Goal: Task Accomplishment & Management: Manage account settings

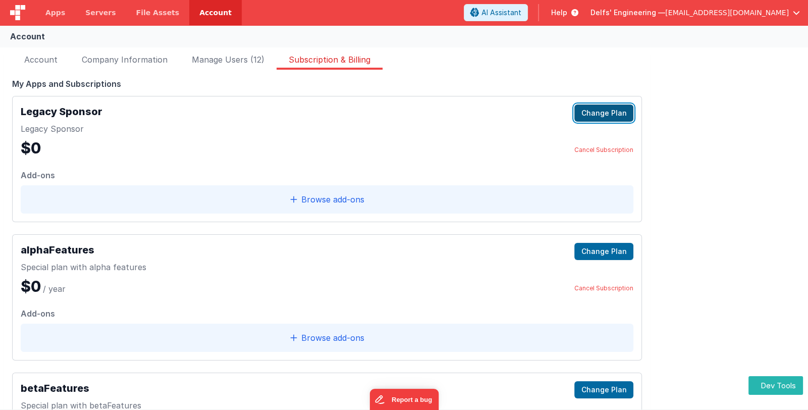
click at [590, 112] on button "Change Plan" at bounding box center [603, 112] width 59 height 17
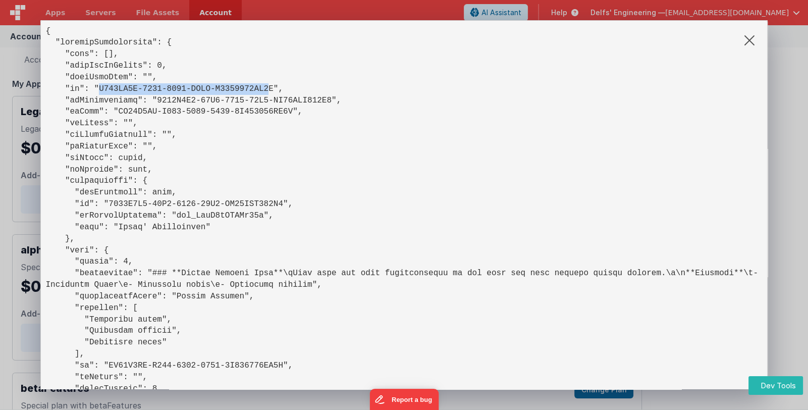
drag, startPoint x: 93, startPoint y: 89, endPoint x: 233, endPoint y: 100, distance: 139.8
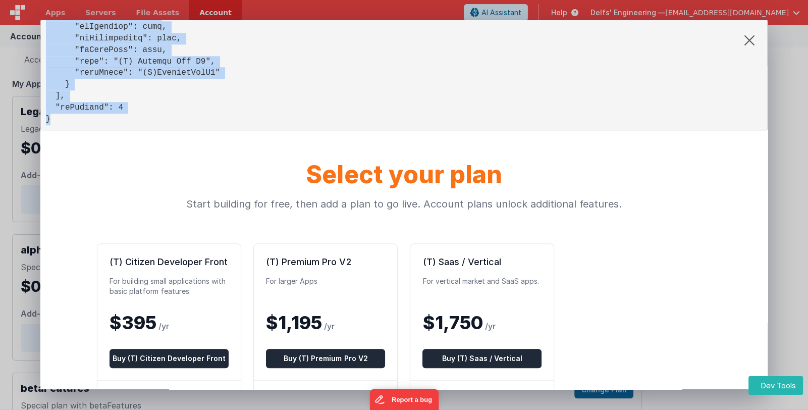
scroll to position [1363, 0]
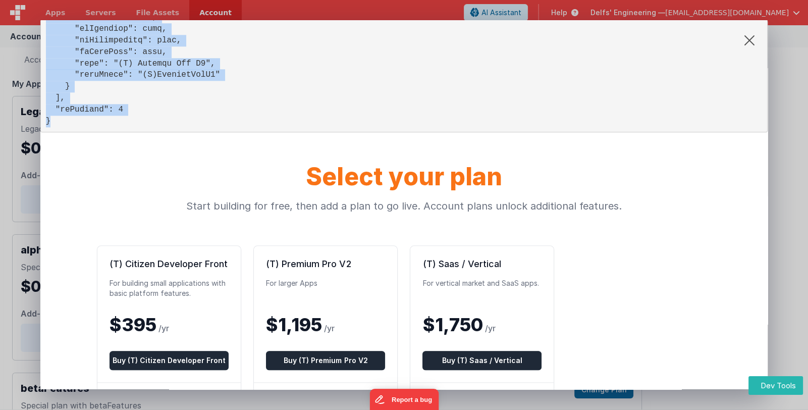
drag, startPoint x: 45, startPoint y: 30, endPoint x: 136, endPoint y: 120, distance: 127.8
copy pre "{ "currentSubscription": { "apps": [], "dateEndAsNumber": 0, "dateLastPaid": ""…"
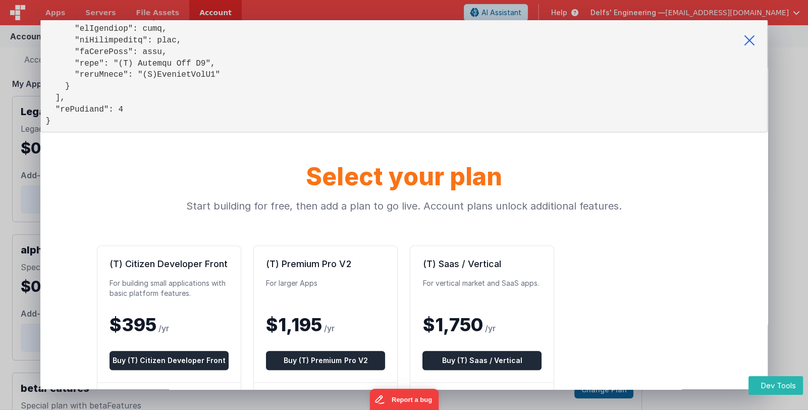
click at [748, 39] on icon at bounding box center [749, 40] width 36 height 40
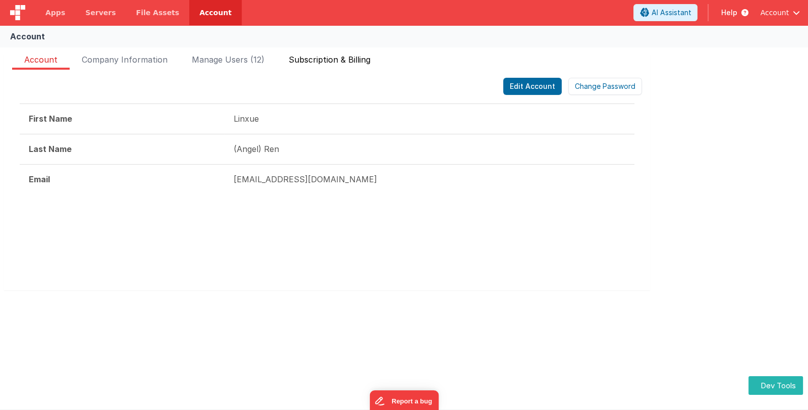
click at [366, 60] on span "Subscription & Billing" at bounding box center [330, 61] width 82 height 16
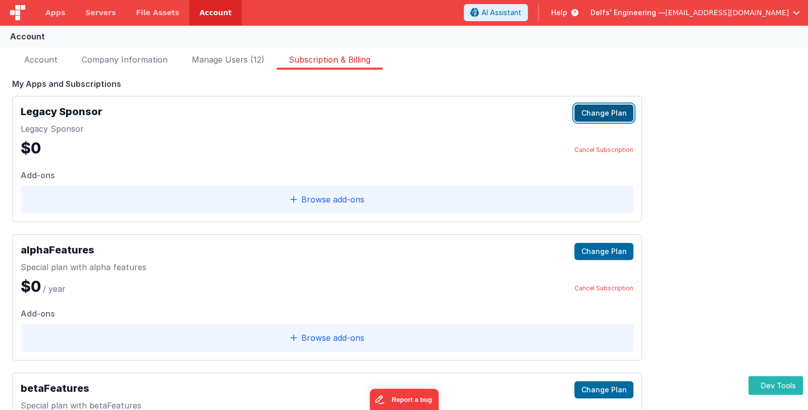
click at [594, 117] on button "Change Plan" at bounding box center [603, 112] width 59 height 17
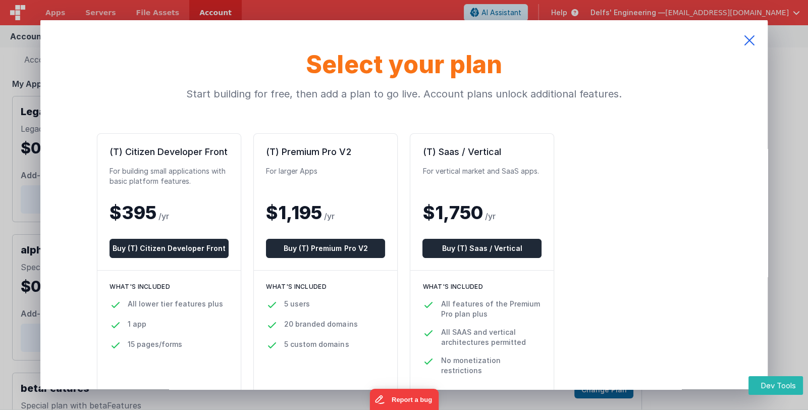
click at [748, 39] on icon at bounding box center [749, 40] width 36 height 40
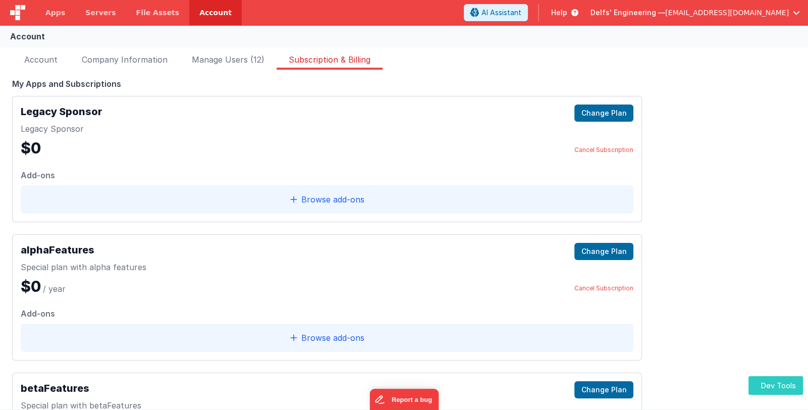
click at [787, 385] on button "Dev Tools" at bounding box center [775, 385] width 55 height 19
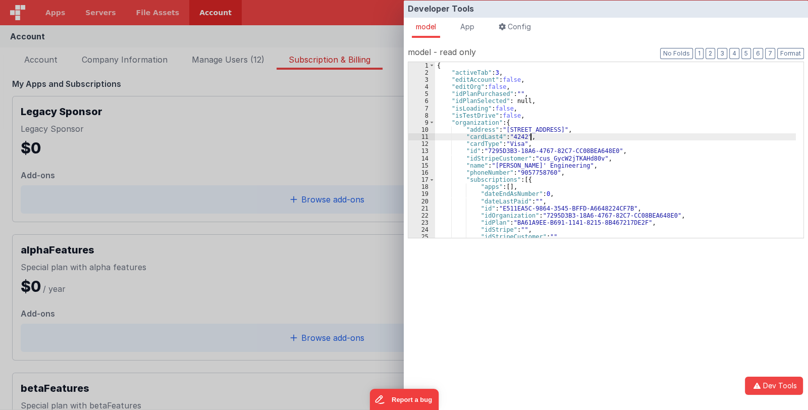
click at [566, 138] on div "{ "activeTab" : 3 , "editAccount" : false , "editOrg" : false , "idPlanPurchase…" at bounding box center [615, 157] width 361 height 190
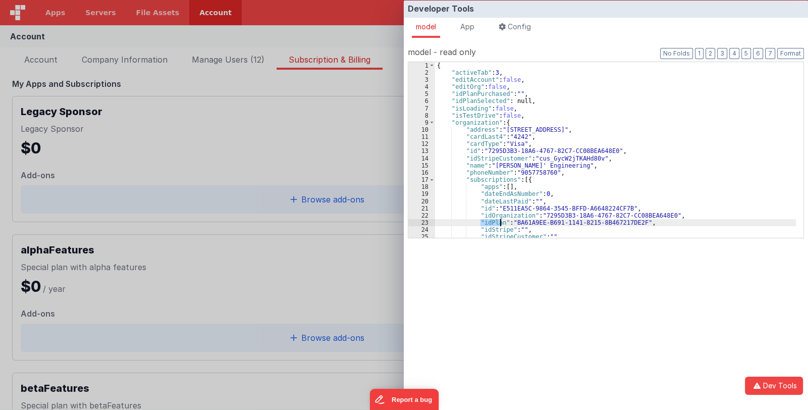
drag, startPoint x: 480, startPoint y: 221, endPoint x: 500, endPoint y: 220, distance: 20.2
click at [500, 220] on div "{ "activeTab" : 3 , "editAccount" : false , "editOrg" : false , "idPlanPurchase…" at bounding box center [615, 157] width 361 height 190
click at [267, 232] on div "Developer Tools model App Params Log (1) Misc Windows Config model - read only …" at bounding box center [404, 205] width 808 height 410
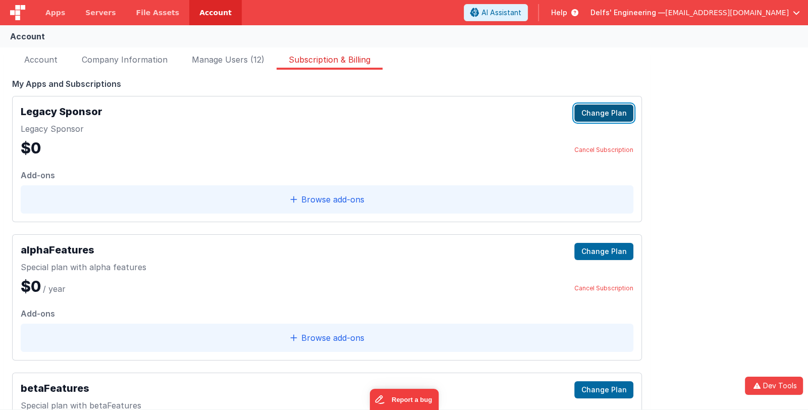
click at [618, 109] on button "Change Plan" at bounding box center [603, 112] width 59 height 17
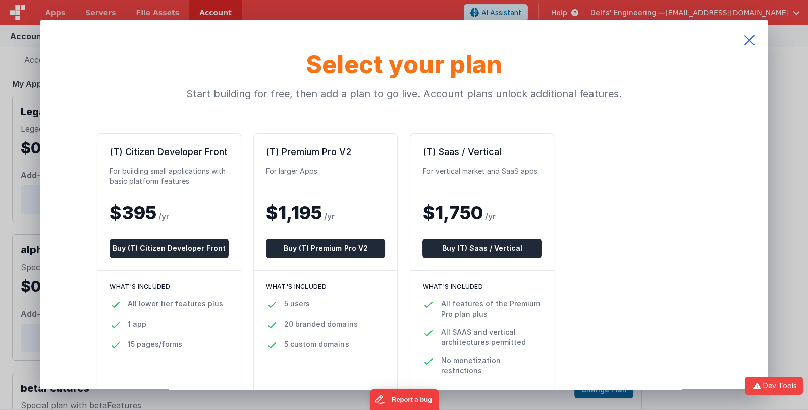
click at [748, 41] on icon at bounding box center [749, 40] width 36 height 40
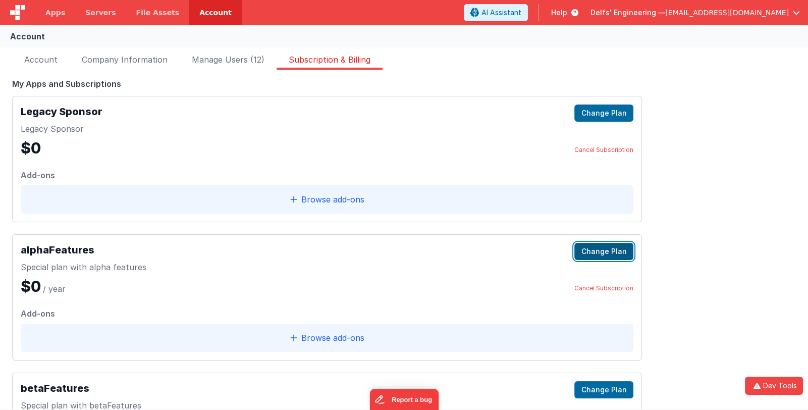
click at [608, 251] on button "Change Plan" at bounding box center [603, 251] width 59 height 17
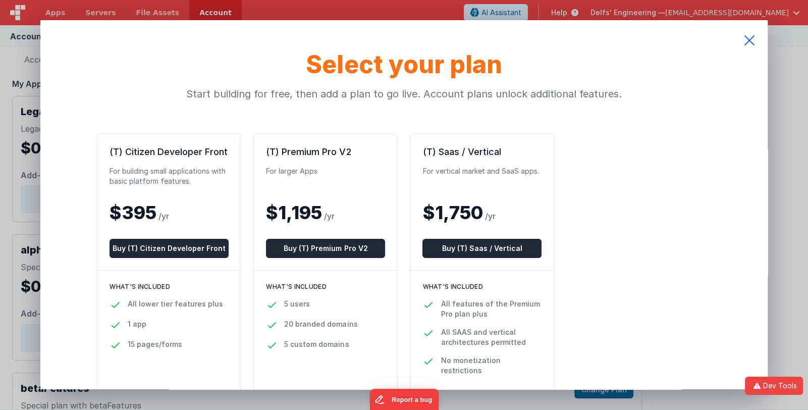
click at [751, 40] on icon at bounding box center [749, 40] width 36 height 40
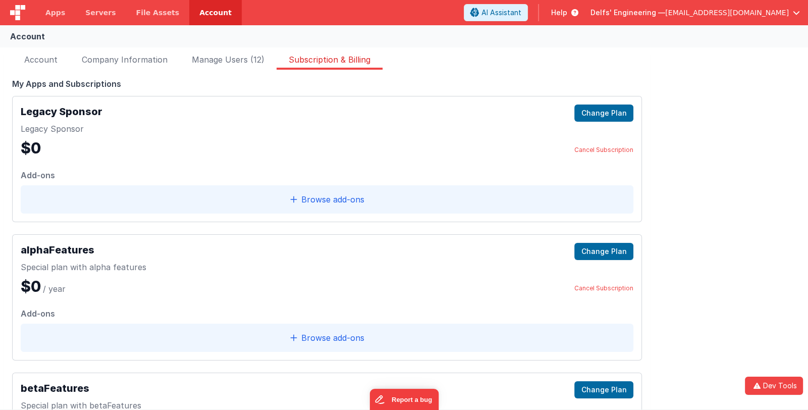
click at [747, 15] on span "[EMAIL_ADDRESS][DOMAIN_NAME]" at bounding box center [727, 13] width 124 height 10
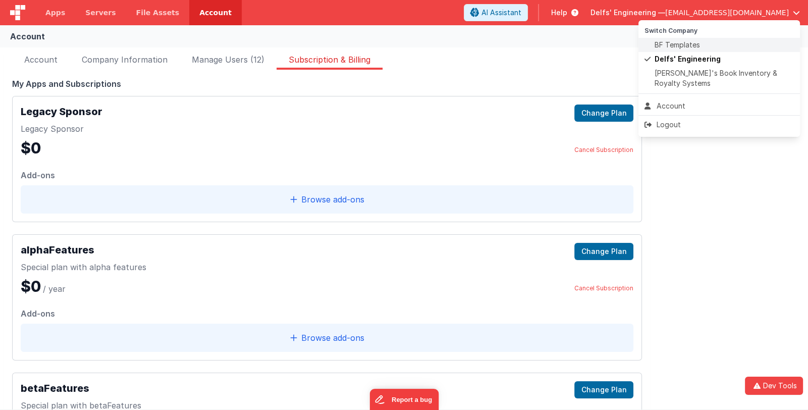
click at [721, 45] on div "BF Templates" at bounding box center [718, 45] width 149 height 10
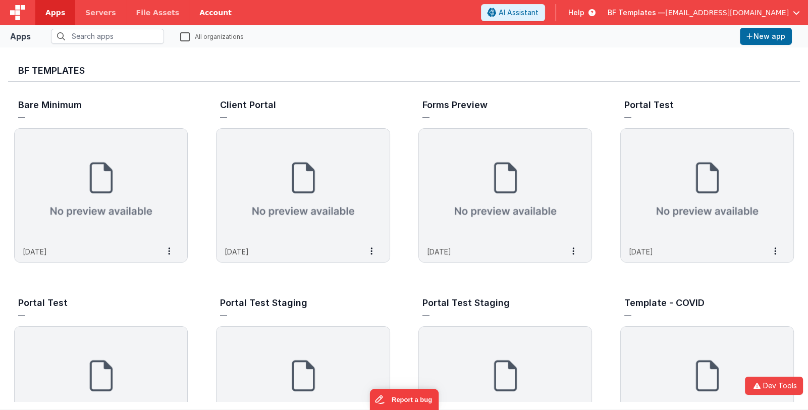
click at [194, 14] on link "Account" at bounding box center [215, 12] width 52 height 25
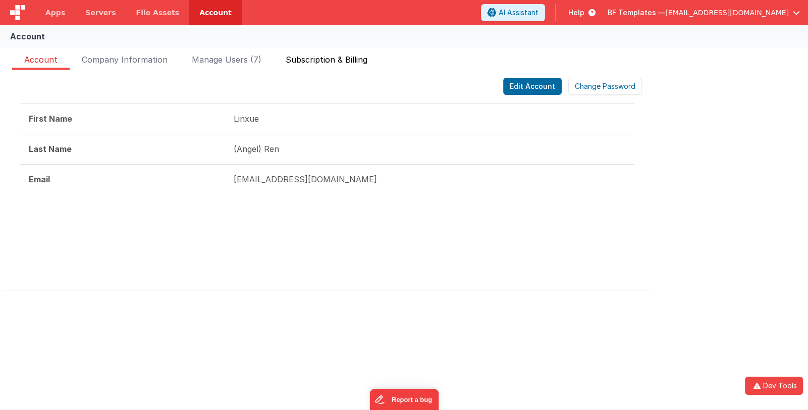
click at [320, 57] on span "Subscription & Billing" at bounding box center [327, 61] width 82 height 16
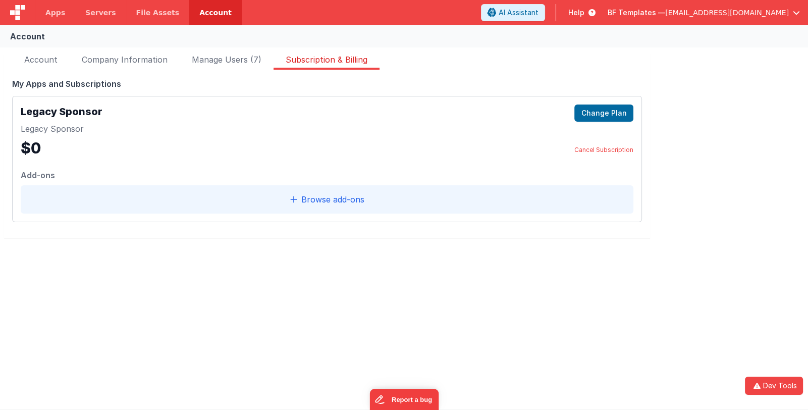
click at [665, 12] on span "BF Templates —" at bounding box center [637, 13] width 58 height 10
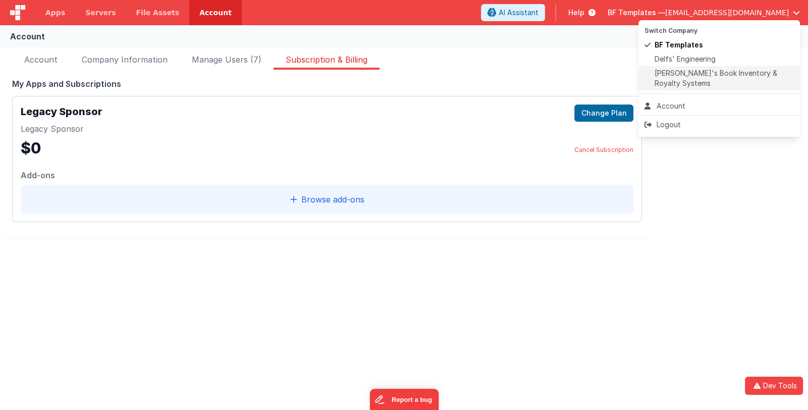
click at [692, 81] on span "[PERSON_NAME]'s Book Inventory & Royalty Systems" at bounding box center [724, 78] width 139 height 20
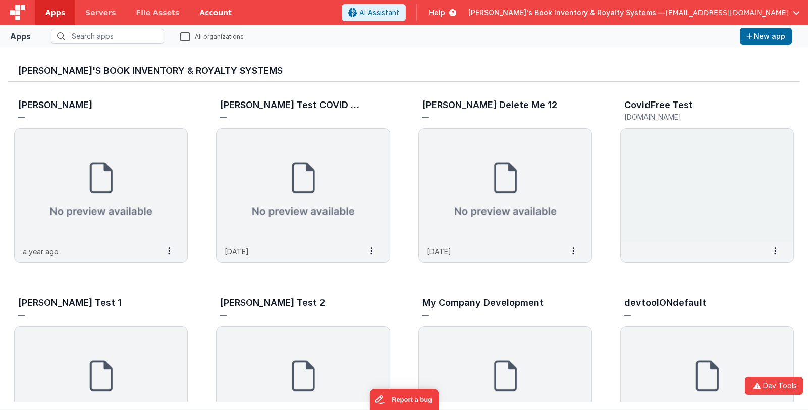
click at [193, 15] on link "Account" at bounding box center [215, 12] width 52 height 25
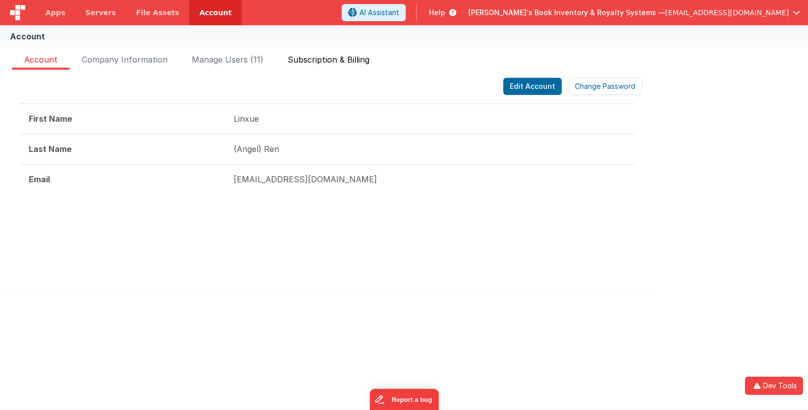
click at [315, 56] on span "Subscription & Billing" at bounding box center [329, 61] width 82 height 16
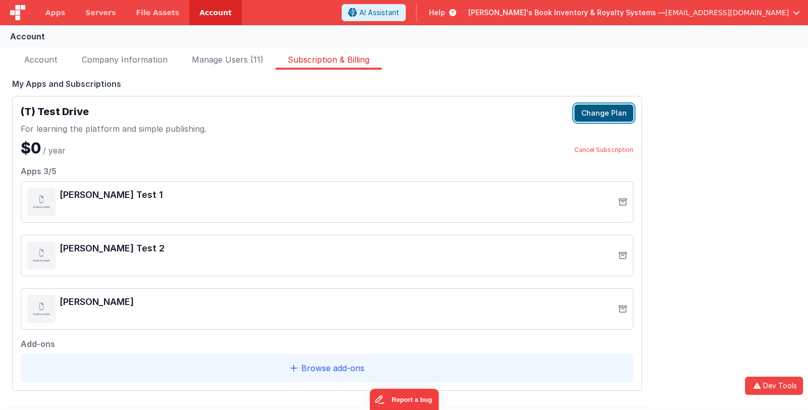
click at [595, 115] on button "Change Plan" at bounding box center [603, 112] width 59 height 17
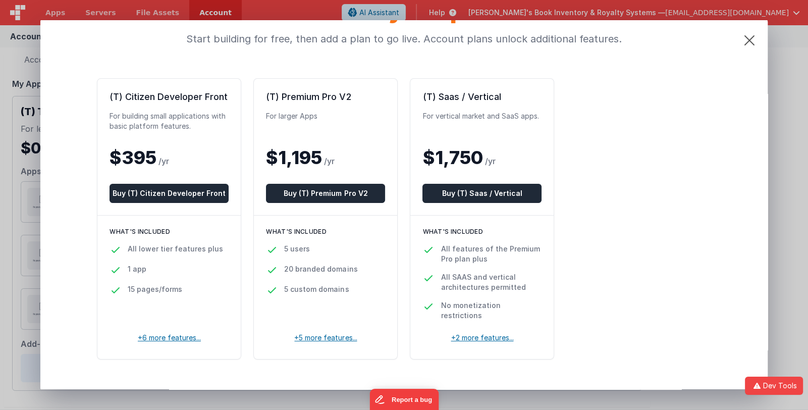
scroll to position [57, 0]
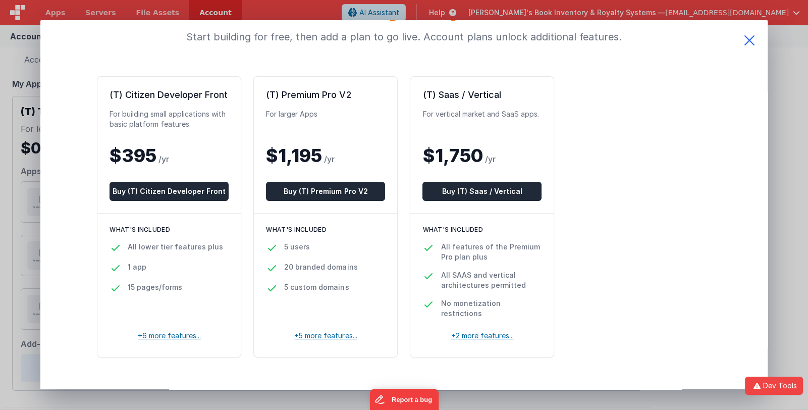
click at [751, 39] on icon at bounding box center [749, 40] width 36 height 40
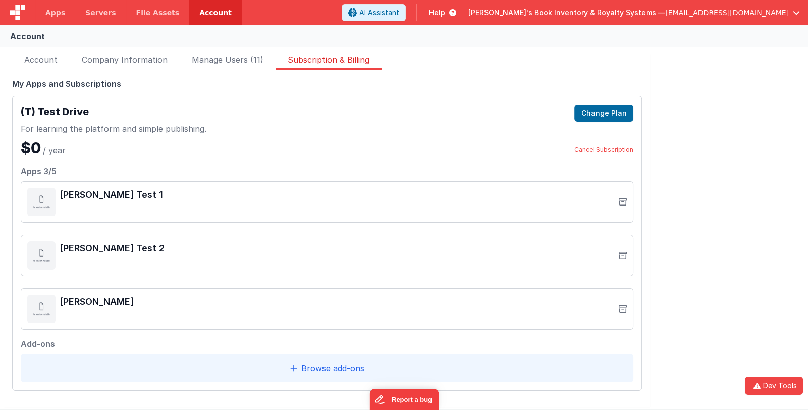
click at [722, 162] on div "FakeApp One Starter Plan Change plan Last payment [DATE] Next payment [DATE] Am…" at bounding box center [404, 235] width 808 height 377
click at [615, 149] on link "Cancel Subscription" at bounding box center [603, 150] width 59 height 8
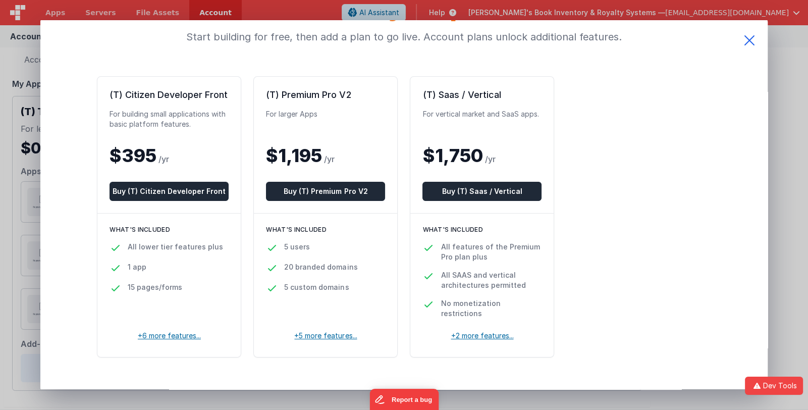
click at [748, 36] on icon at bounding box center [749, 40] width 36 height 40
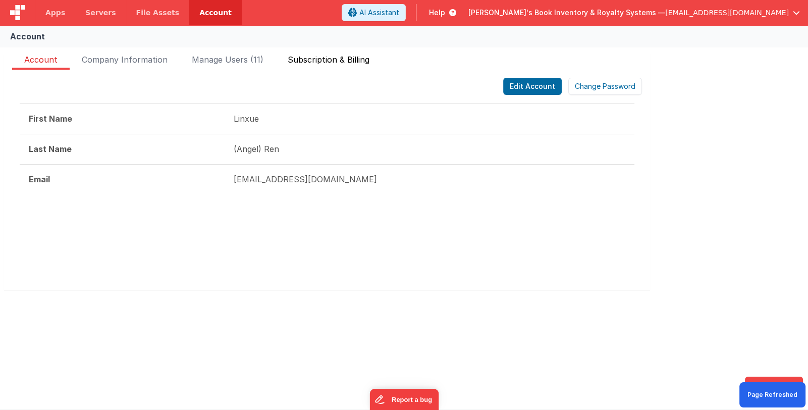
click at [363, 63] on span "Subscription & Billing" at bounding box center [329, 61] width 82 height 16
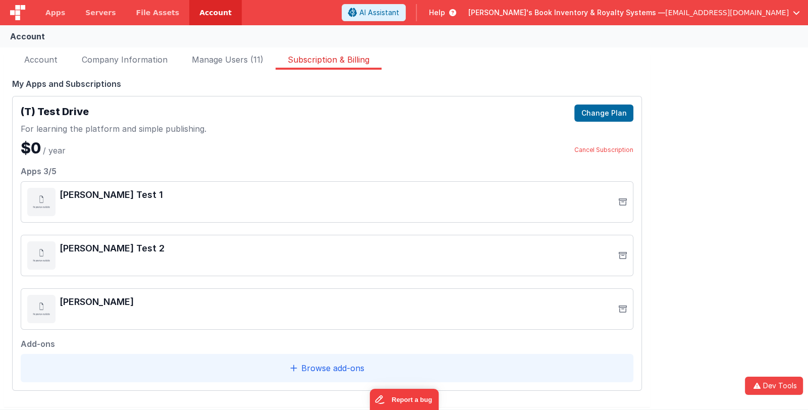
click at [583, 14] on span "[PERSON_NAME]'s Book Inventory & Royalty Systems —" at bounding box center [566, 13] width 197 height 10
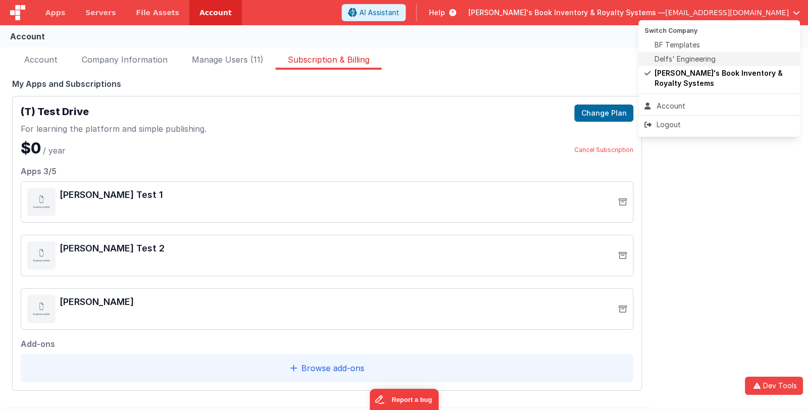
click at [653, 58] on span at bounding box center [649, 59] width 10 height 10
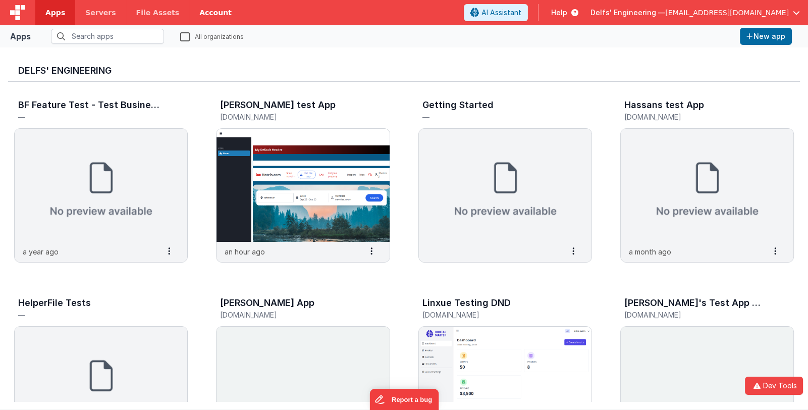
click at [207, 18] on link "Account" at bounding box center [215, 12] width 52 height 25
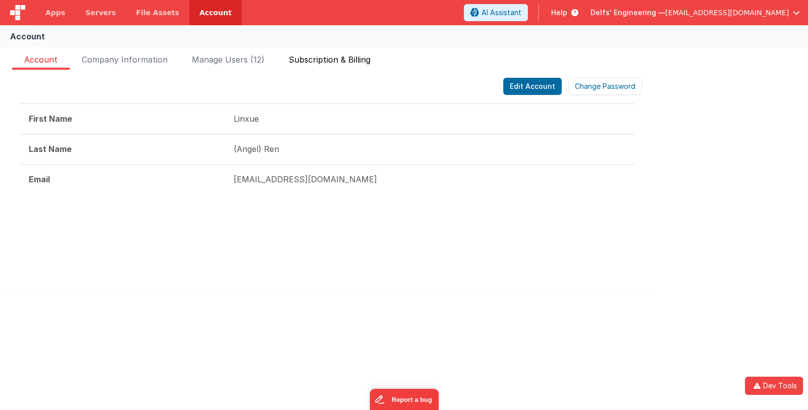
click at [327, 57] on span "Subscription & Billing" at bounding box center [330, 61] width 82 height 16
click at [338, 62] on span "Subscription & Billing" at bounding box center [330, 61] width 82 height 16
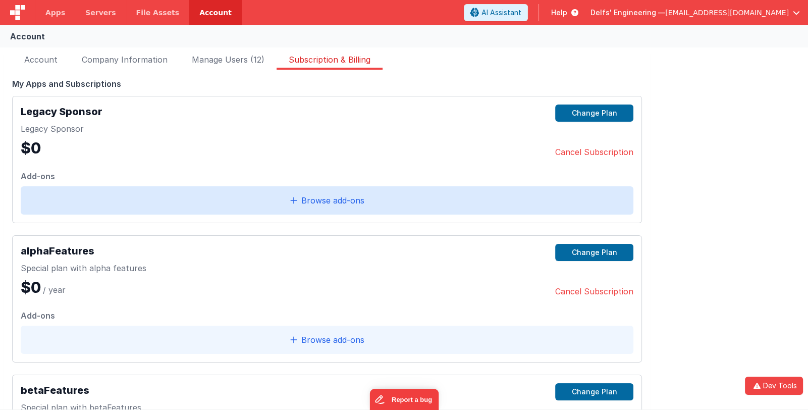
click at [412, 197] on div "Browse add‑ons" at bounding box center [327, 200] width 613 height 28
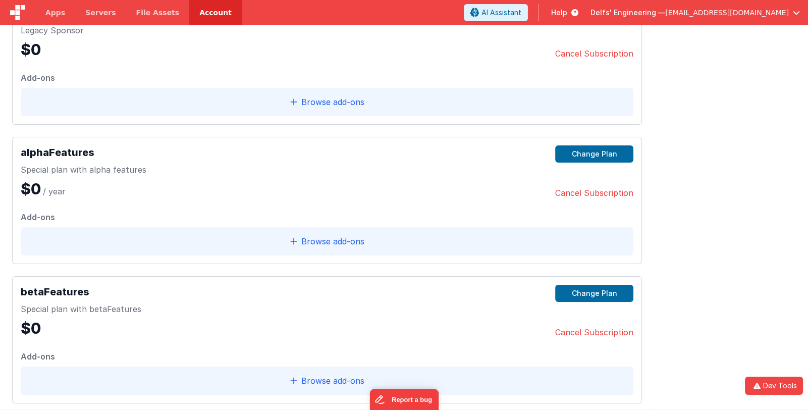
scroll to position [100, 0]
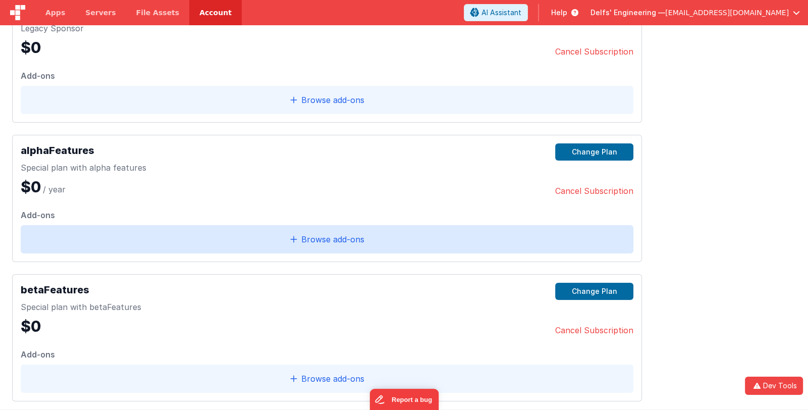
click at [380, 242] on div "Browse add‑ons" at bounding box center [327, 239] width 613 height 28
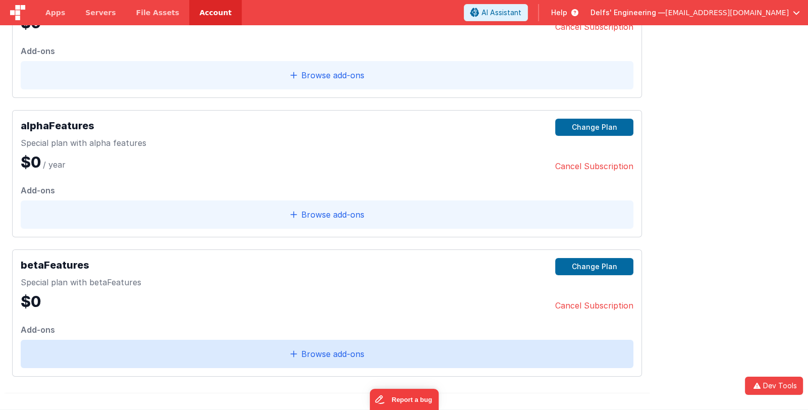
click at [419, 355] on div "Browse add‑ons" at bounding box center [327, 354] width 613 height 28
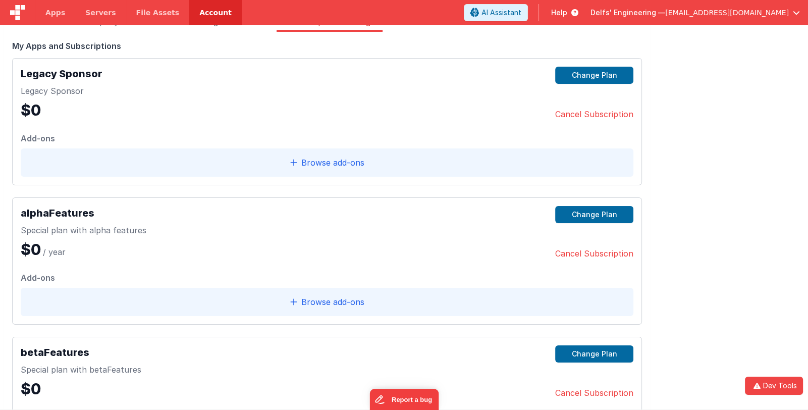
scroll to position [24, 0]
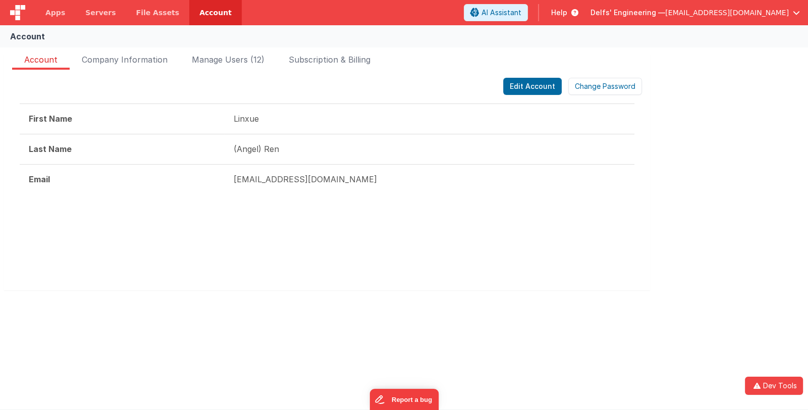
click at [710, 15] on span "[EMAIL_ADDRESS][DOMAIN_NAME]" at bounding box center [727, 13] width 124 height 10
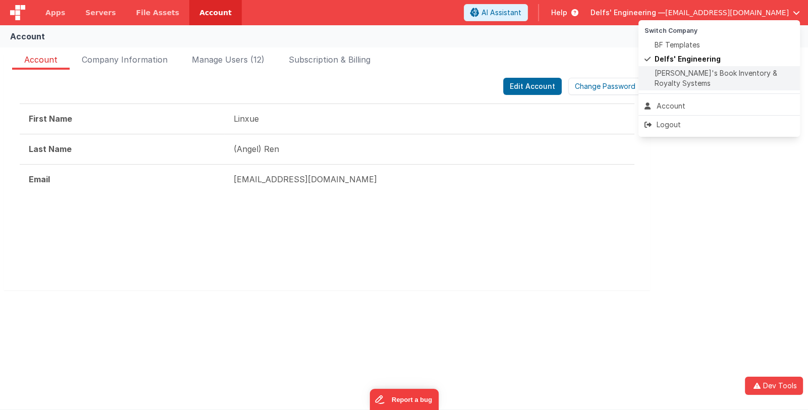
click at [704, 76] on span "[PERSON_NAME]'s Book Inventory & Royalty Systems" at bounding box center [724, 78] width 139 height 20
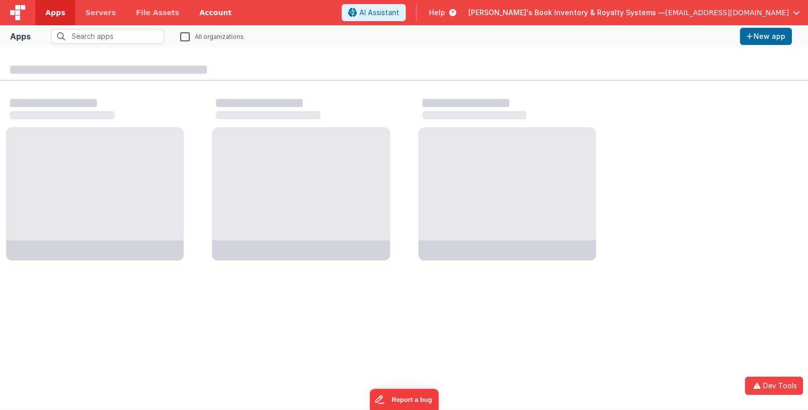
click at [200, 12] on link "Account" at bounding box center [215, 12] width 52 height 25
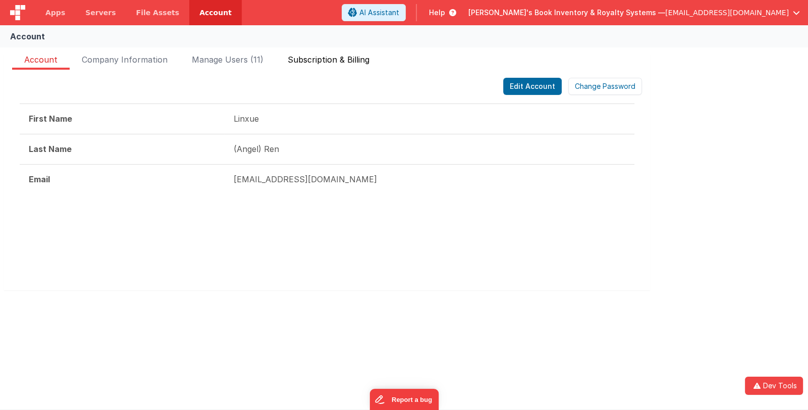
click at [322, 61] on span "Subscription & Billing" at bounding box center [329, 61] width 82 height 16
click at [323, 58] on span "Subscription & Billing" at bounding box center [329, 61] width 82 height 16
click at [349, 62] on span "Subscription & Billing" at bounding box center [329, 61] width 82 height 16
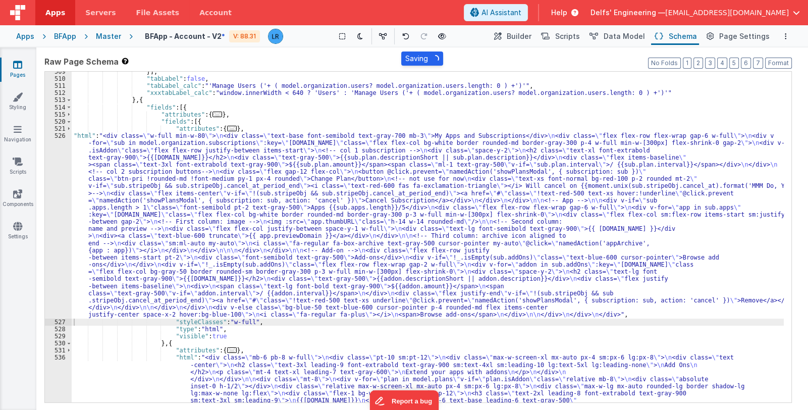
scroll to position [2913, 0]
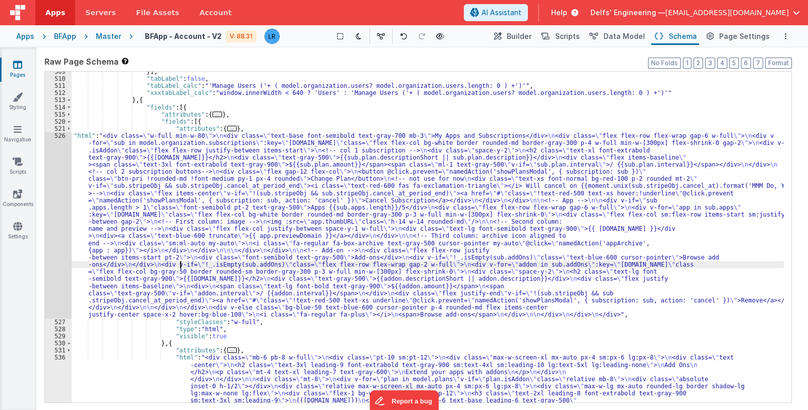
click at [179, 262] on div "}] , "tabLabel" : false , "tabLabel_calc" : "'Manage Users ('+ ( model.organiza…" at bounding box center [428, 398] width 712 height 660
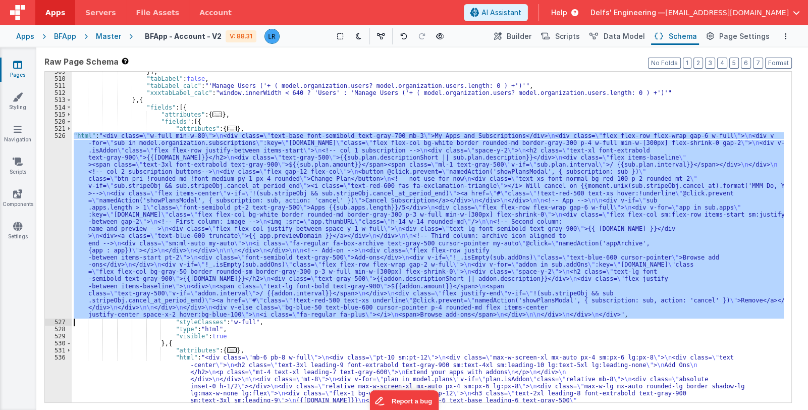
click at [57, 277] on div "526" at bounding box center [58, 225] width 27 height 186
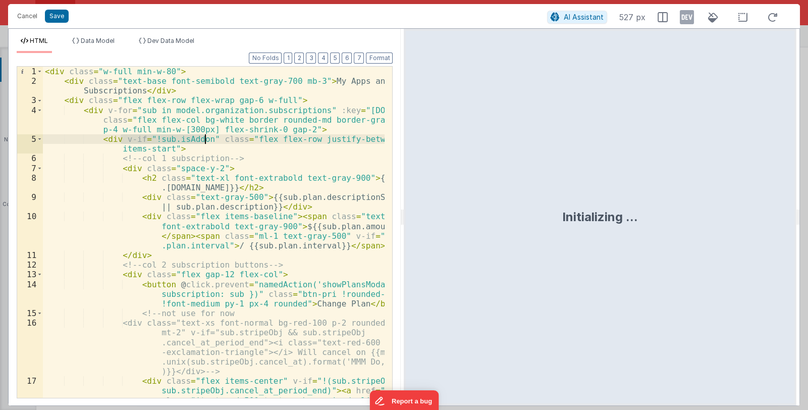
drag, startPoint x: 119, startPoint y: 139, endPoint x: 204, endPoint y: 139, distance: 85.3
click at [204, 139] on div "< div class = "w-full min-w-80" > < div class = "text-base font-semibold text-g…" at bounding box center [214, 266] width 342 height 399
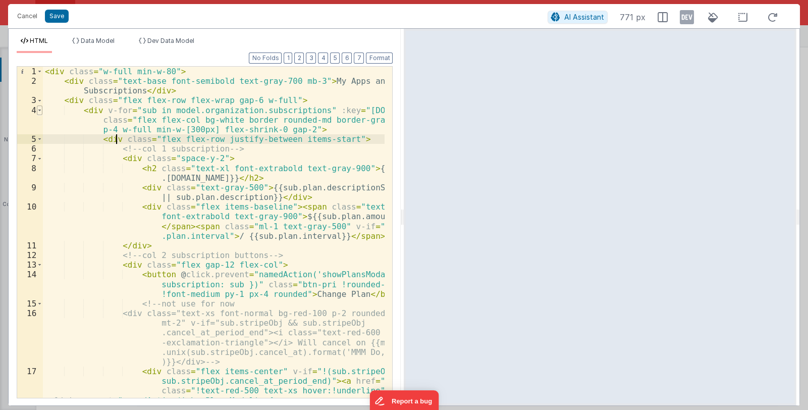
click at [38, 108] on span at bounding box center [40, 110] width 6 height 10
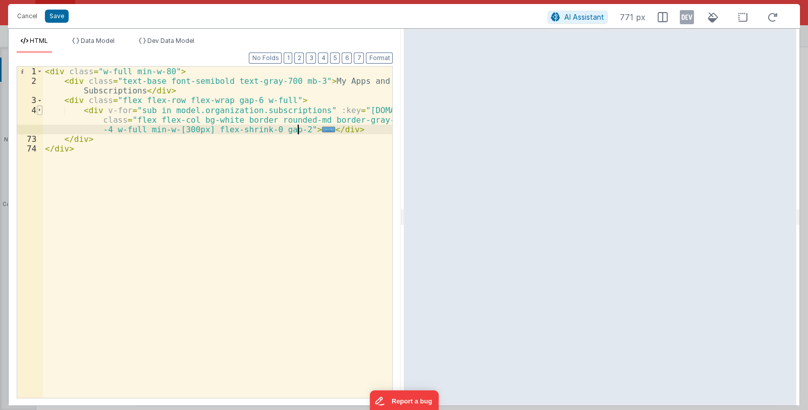
click at [38, 109] on span at bounding box center [40, 110] width 6 height 10
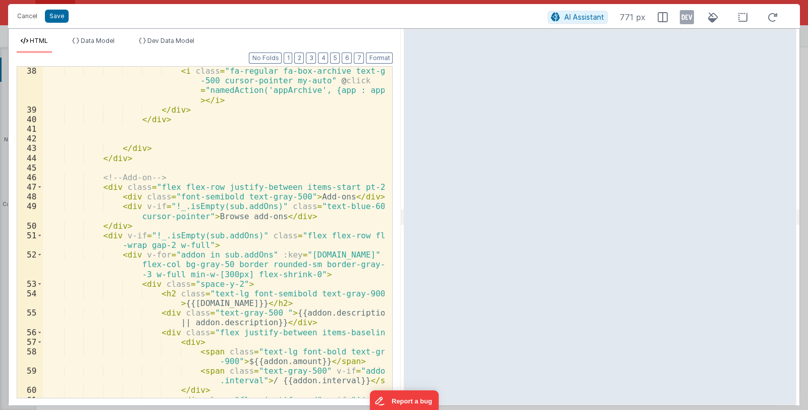
scroll to position [629, 0]
click at [285, 261] on div "< i class = "fa-regular fa-box-archive text-gray -500 cursor-pointer my-auto" @…" at bounding box center [214, 285] width 342 height 438
click at [184, 241] on div "< i class = "fa-regular fa-box-archive text-gray -500 cursor-pointer my-auto" @…" at bounding box center [214, 285] width 342 height 438
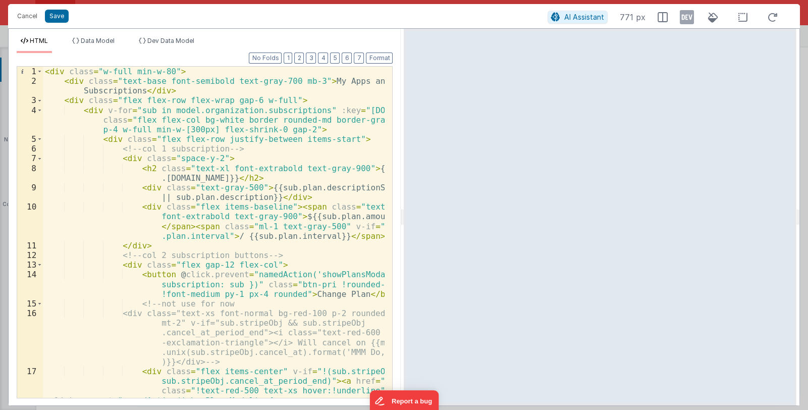
scroll to position [0, 0]
click at [291, 267] on div "< div class = "w-full min-w-80" > < div class = "text-base font-semibold text-g…" at bounding box center [214, 266] width 342 height 399
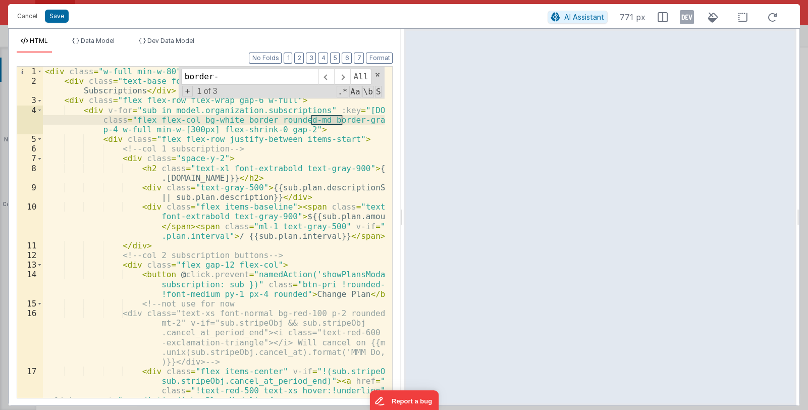
click at [278, 227] on div "< div class = "w-full min-w-80" > < div class = "text-base font-semibold text-g…" at bounding box center [214, 266] width 342 height 399
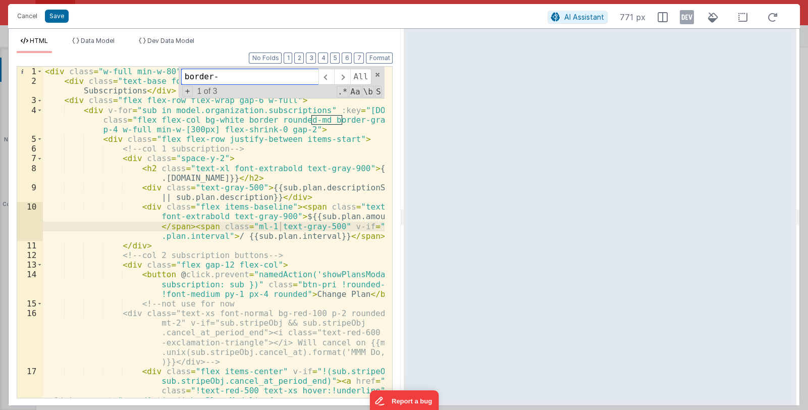
drag, startPoint x: 224, startPoint y: 77, endPoint x: 148, endPoint y: 72, distance: 75.4
click at [148, 72] on div "< div class = "w-full min-w-80" > < div class = "text-base font-semibold text-g…" at bounding box center [214, 232] width 342 height 331
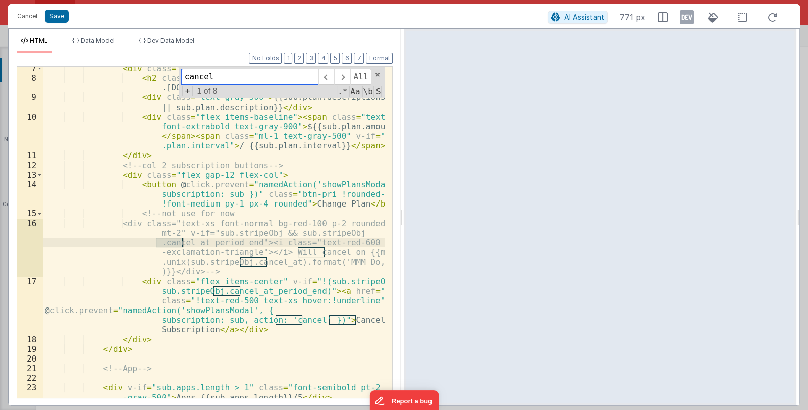
scroll to position [90, 0]
type input "cancel"
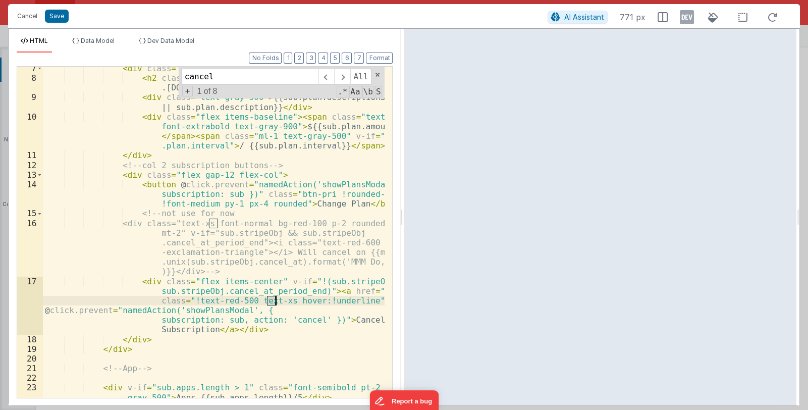
drag, startPoint x: 266, startPoint y: 300, endPoint x: 277, endPoint y: 299, distance: 10.1
click at [277, 299] on div "< div class = "space-y-2" > < h2 class = "text-xl font-extrabold text-gray-900"…" at bounding box center [214, 239] width 342 height 350
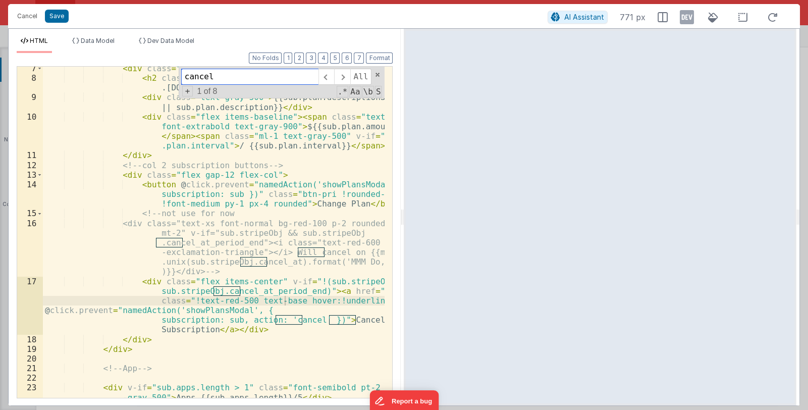
drag, startPoint x: 214, startPoint y: 80, endPoint x: 170, endPoint y: 73, distance: 44.9
click at [170, 73] on div "< div class = "space-y-2" > < h2 class = "text-xl font-extrabold text-gray-900"…" at bounding box center [214, 232] width 342 height 331
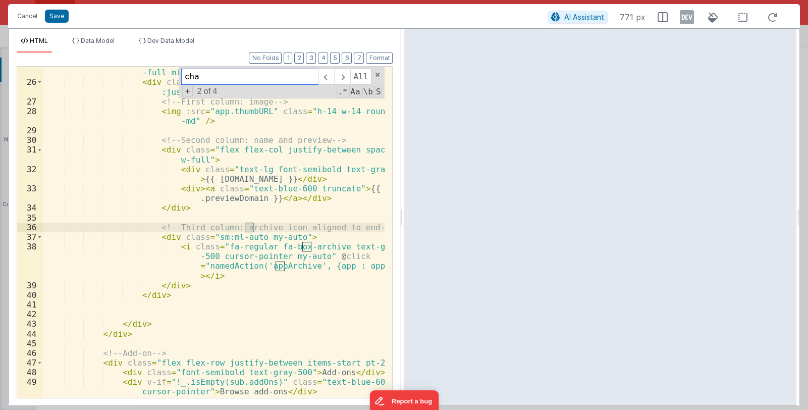
scroll to position [57, 0]
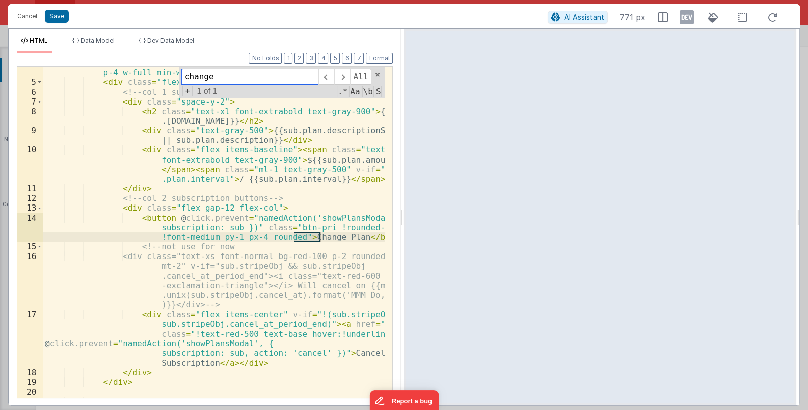
drag, startPoint x: 218, startPoint y: 75, endPoint x: 177, endPoint y: 75, distance: 40.9
click at [177, 75] on div "< div v-for = "sub in model.organization.subscriptions" :key = "sub.id" class =…" at bounding box center [214, 232] width 342 height 331
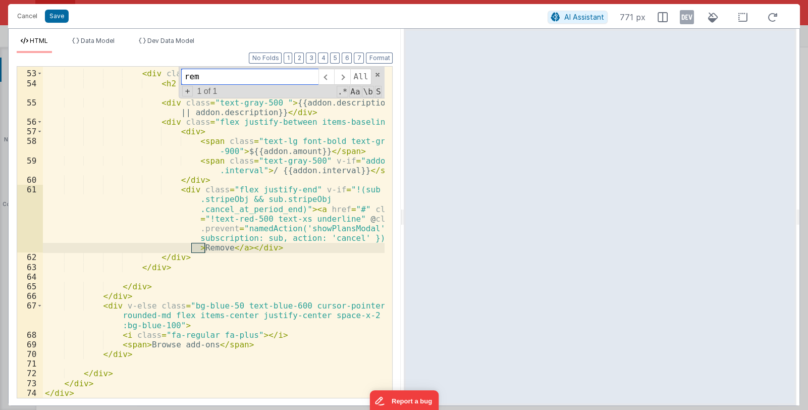
scroll to position [839, 0]
type input "remove"
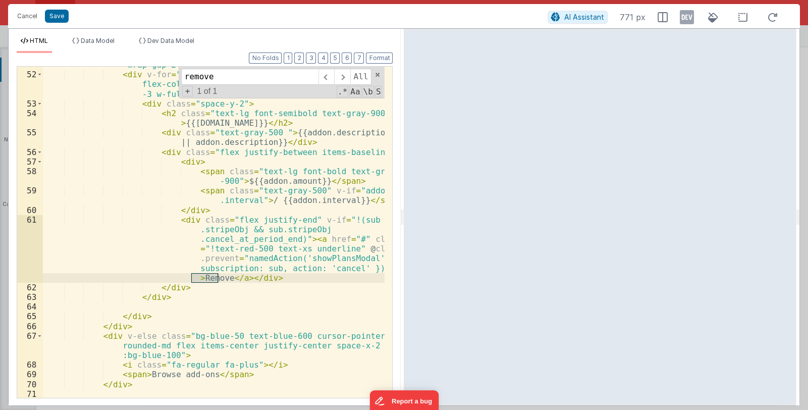
scroll to position [809, 0]
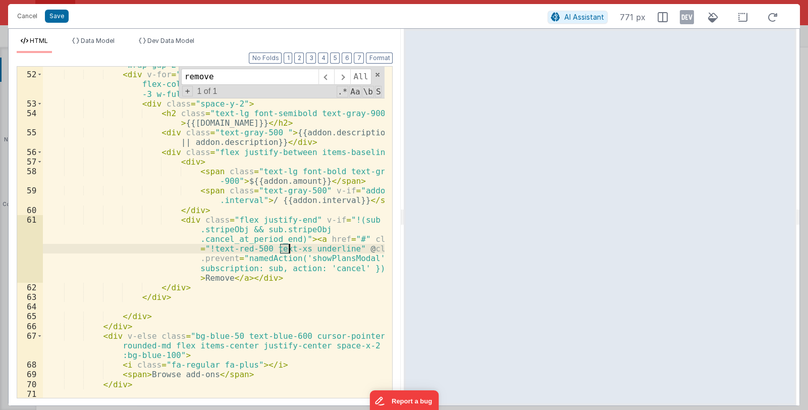
drag, startPoint x: 280, startPoint y: 249, endPoint x: 288, endPoint y: 249, distance: 7.6
click at [288, 249] on div "< div v-if = "!_.isEmpty(sub.addOns)" class = "flex flex-row flex -wrap gap-2 w…" at bounding box center [214, 230] width 342 height 360
click at [65, 14] on button "Save" at bounding box center [57, 16] width 24 height 13
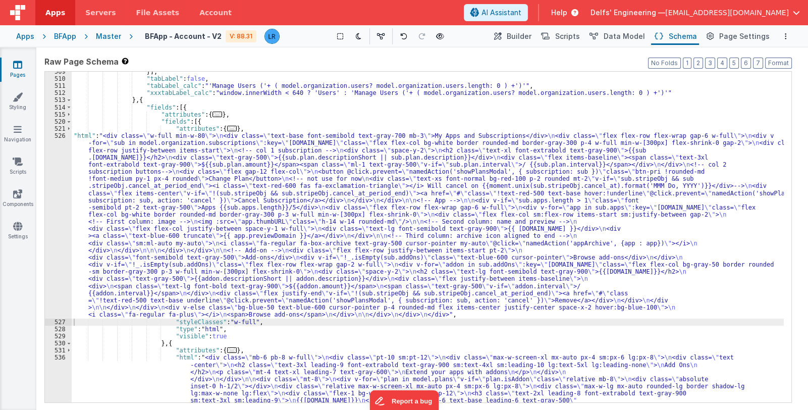
drag, startPoint x: 161, startPoint y: 254, endPoint x: 152, endPoint y: 256, distance: 9.3
click at [161, 254] on div "}] , "tabLabel" : false , "tabLabel_calc" : "'Manage Users ('+ ( model.organiza…" at bounding box center [428, 398] width 712 height 660
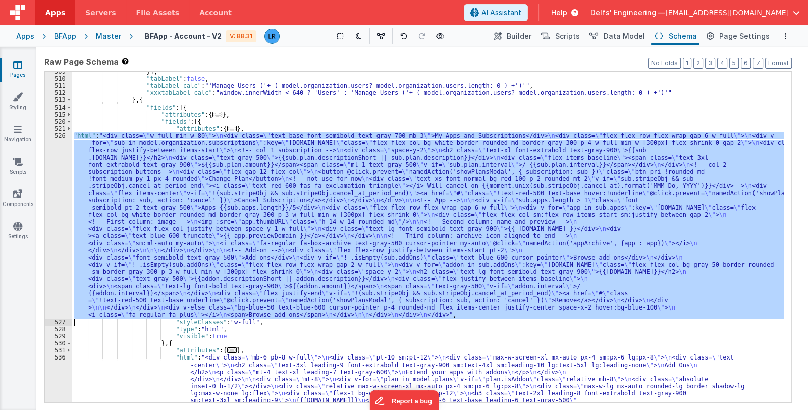
click at [60, 274] on div "526" at bounding box center [58, 225] width 27 height 186
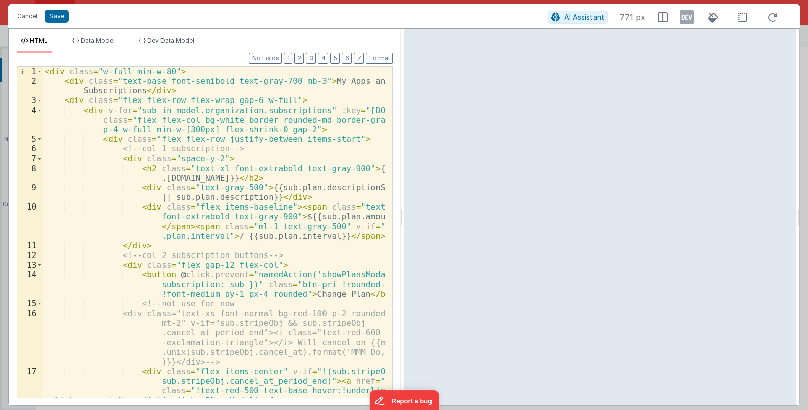
click at [102, 130] on div "< div class = "w-full min-w-80" > < div class = "text-base font-semibold text-g…" at bounding box center [214, 266] width 342 height 399
click at [106, 131] on div "< div class = "w-full min-w-80" > < div class = "text-base font-semibold text-g…" at bounding box center [214, 266] width 342 height 399
click at [101, 131] on div "< div class = "w-full min-w-80" > < div class = "text-base font-semibold text-g…" at bounding box center [214, 266] width 342 height 399
click at [56, 17] on button "Save" at bounding box center [57, 16] width 24 height 13
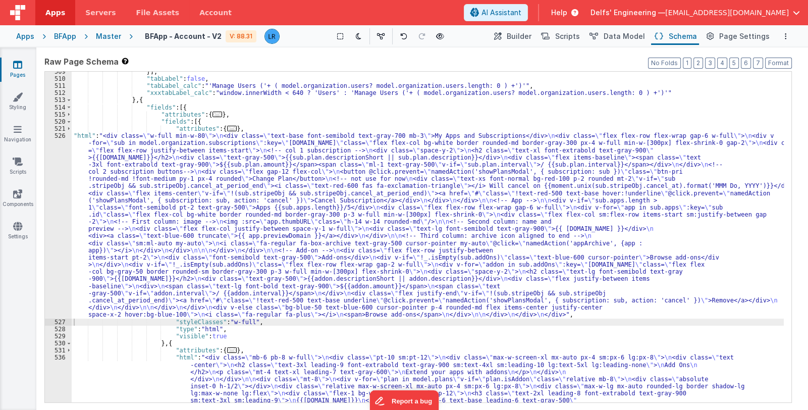
click at [114, 209] on div "}] , "tabLabel" : false , "tabLabel_calc" : "'Manage Users ('+ ( model.organiza…" at bounding box center [428, 398] width 712 height 660
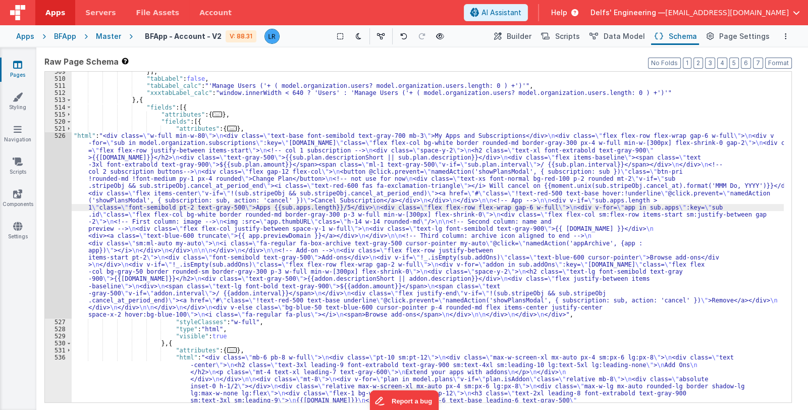
click at [56, 221] on div "526" at bounding box center [58, 225] width 27 height 186
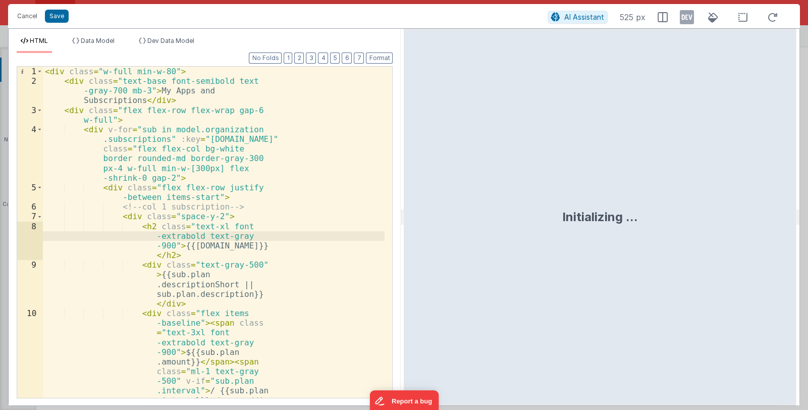
click at [288, 206] on div "< div class = "w-full min-w-80" > < div class = "text-base font-semibold text -…" at bounding box center [214, 290] width 342 height 447
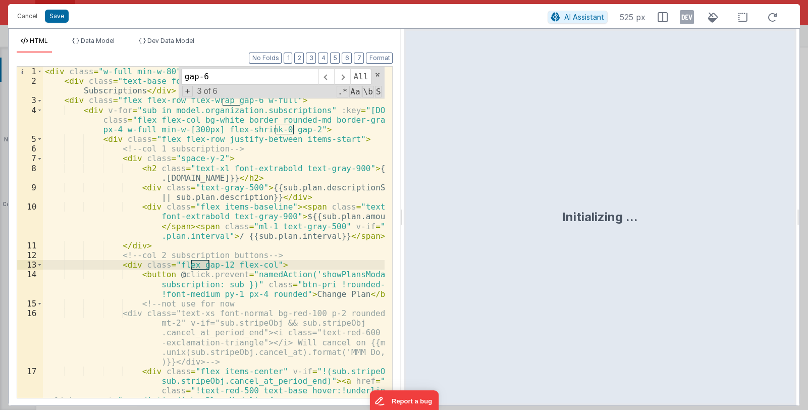
scroll to position [269, 0]
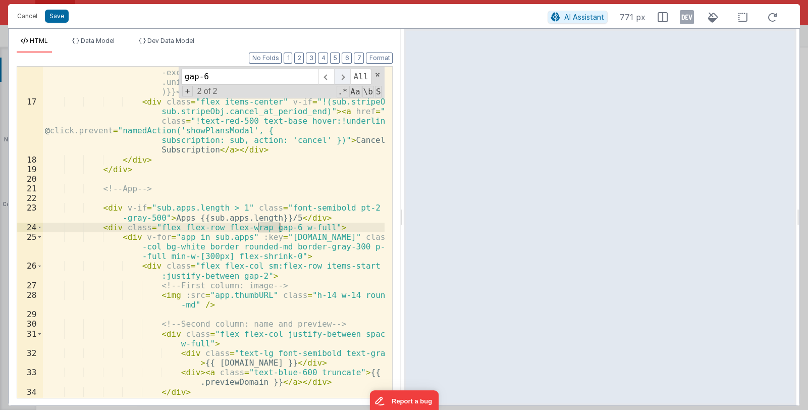
type input "gap-6"
click at [347, 78] on span at bounding box center [342, 77] width 16 height 16
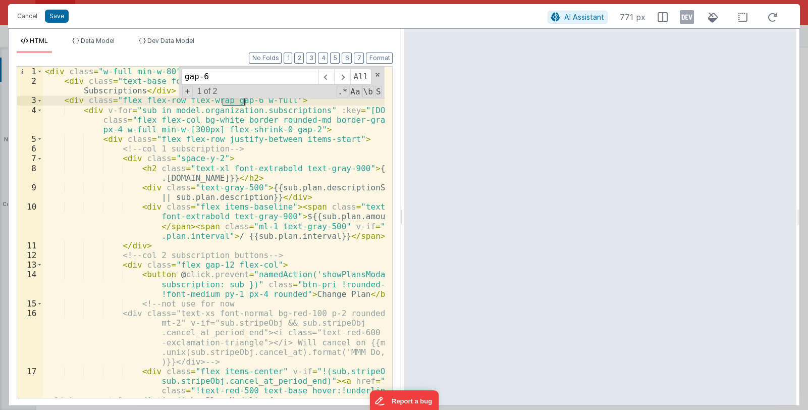
click at [243, 107] on div "< div class = "w-full min-w-80" > < div class = "text-base font-semibold text-g…" at bounding box center [214, 266] width 342 height 399
click at [245, 101] on div "< div class = "w-full min-w-80" > < div class = "text-base font-semibold text-g…" at bounding box center [214, 266] width 342 height 399
click at [106, 130] on div "< div class = "w-full min-w-80" > < div class = "text-base font-semibold text-g…" at bounding box center [214, 266] width 342 height 399
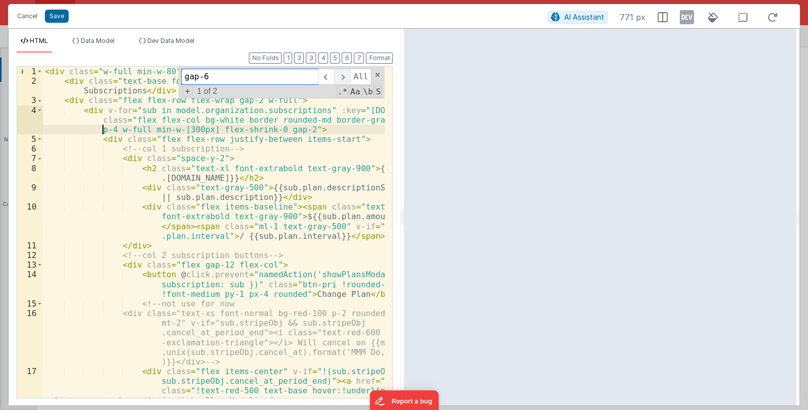
click at [344, 77] on span at bounding box center [342, 77] width 16 height 16
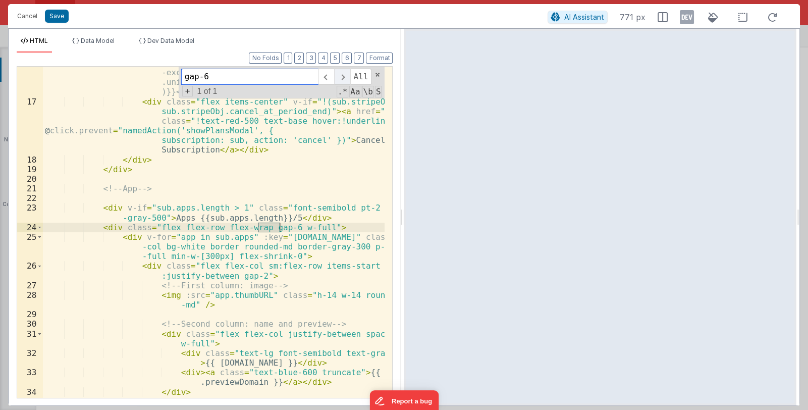
scroll to position [269, 0]
click at [282, 226] on div "<div class="text-xs font-normal bg-red-100 p-2 rounded mt-2" v-if="sub.stripeOb…" at bounding box center [214, 232] width 342 height 331
click at [280, 228] on div "<div class="text-xs font-normal bg-red-100 p-2 rounded mt-2" v-if="sub.stripeOb…" at bounding box center [214, 238] width 342 height 399
click at [55, 15] on button "Save" at bounding box center [57, 16] width 24 height 13
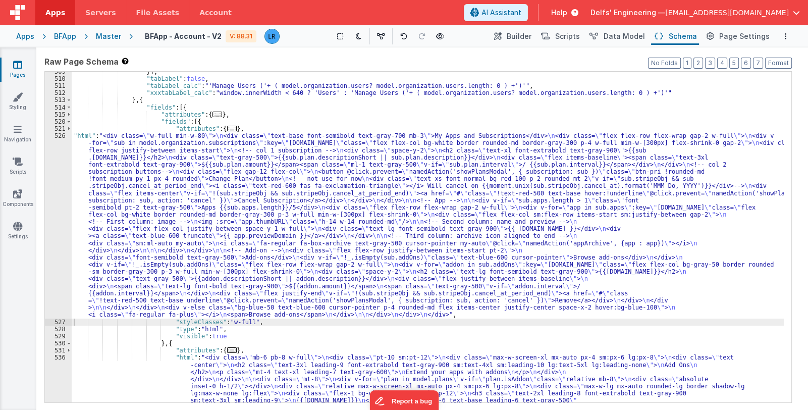
click at [17, 60] on icon at bounding box center [17, 65] width 9 height 10
